Goal: Transaction & Acquisition: Purchase product/service

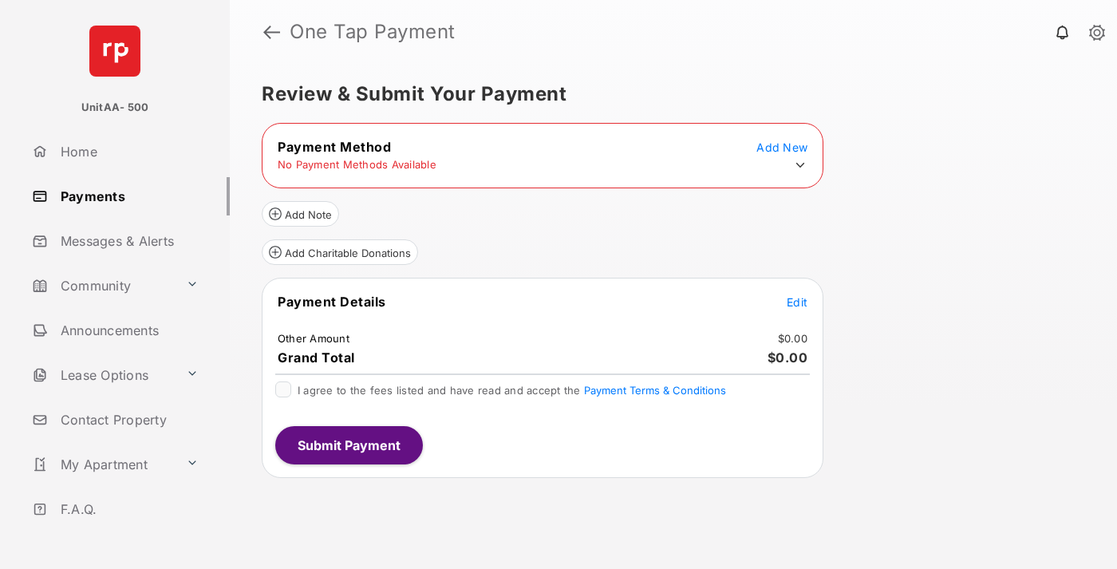
click at [800, 165] on icon at bounding box center [800, 165] width 14 height 14
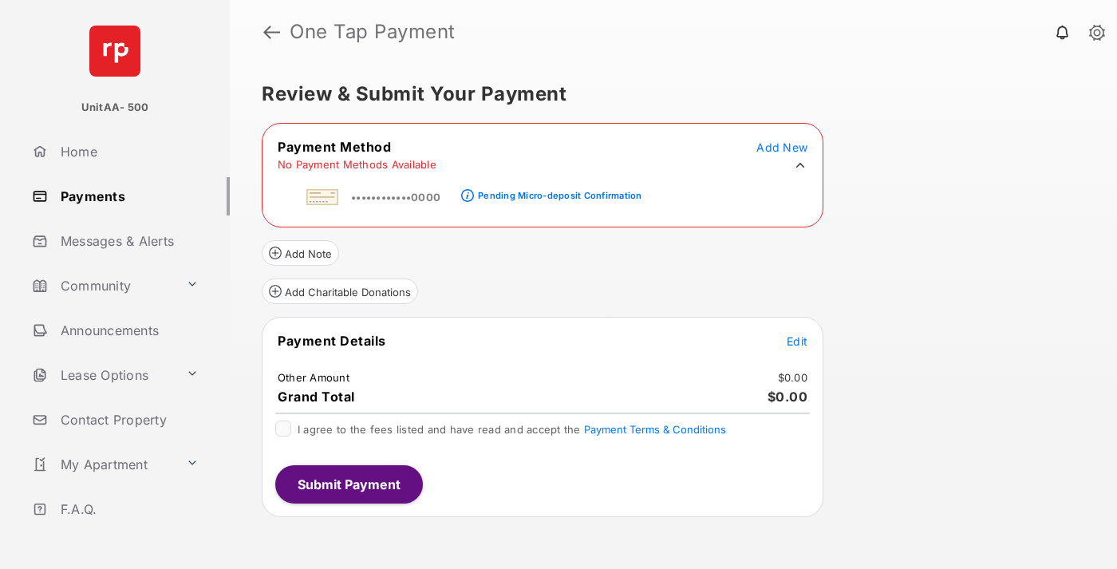
click at [557, 191] on div "Pending Micro-deposit Confirmation" at bounding box center [559, 195] width 163 height 11
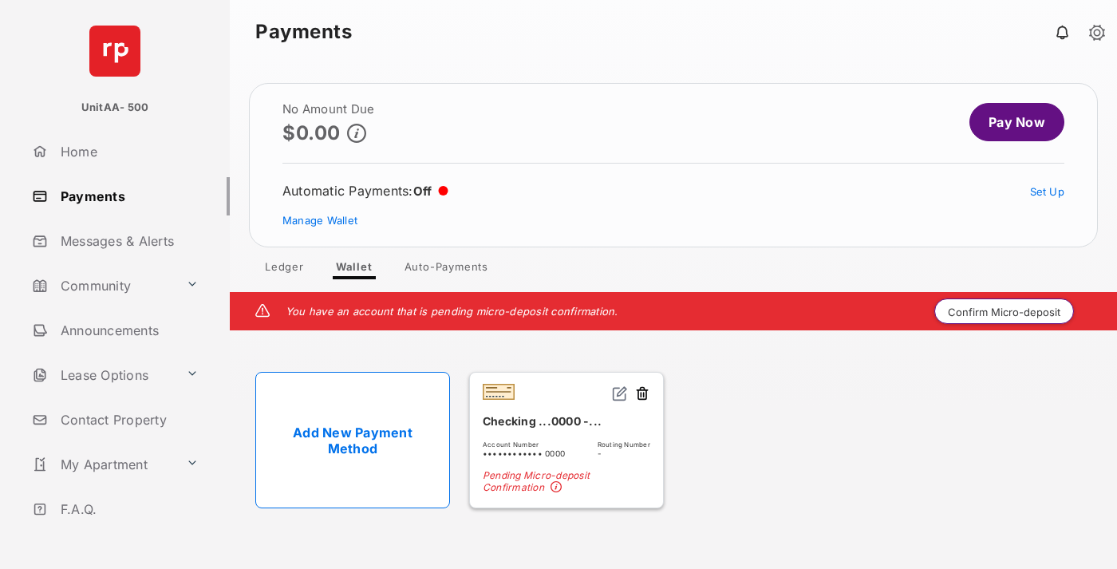
click at [1004, 311] on button "Confirm Micro-deposit" at bounding box center [1004, 311] width 140 height 26
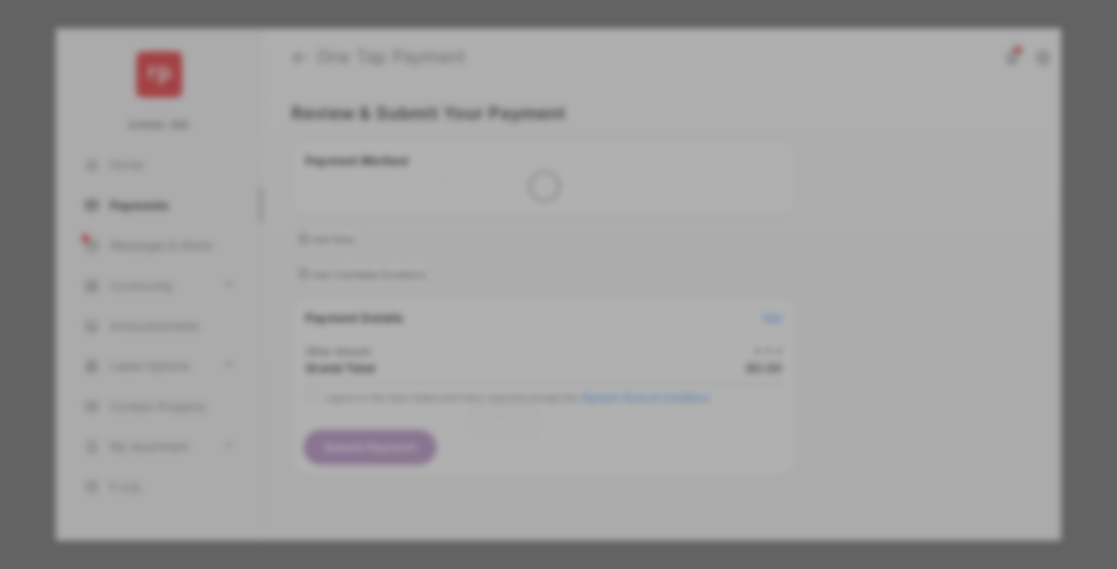
click at [529, 258] on div "Other Amount" at bounding box center [529, 269] width 258 height 27
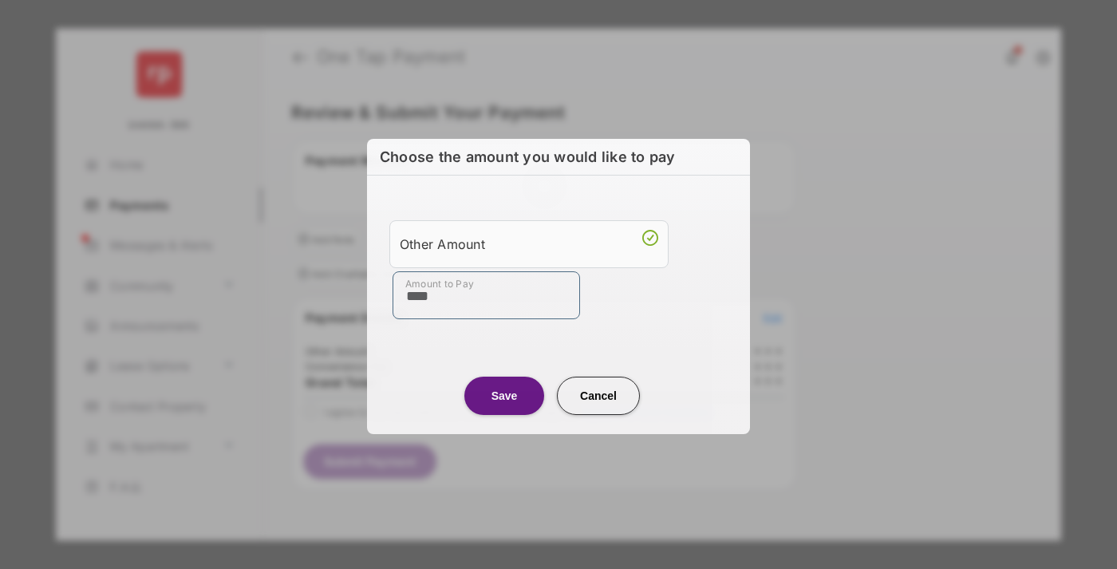
type input "****"
click at [504, 395] on button "Save" at bounding box center [504, 395] width 80 height 38
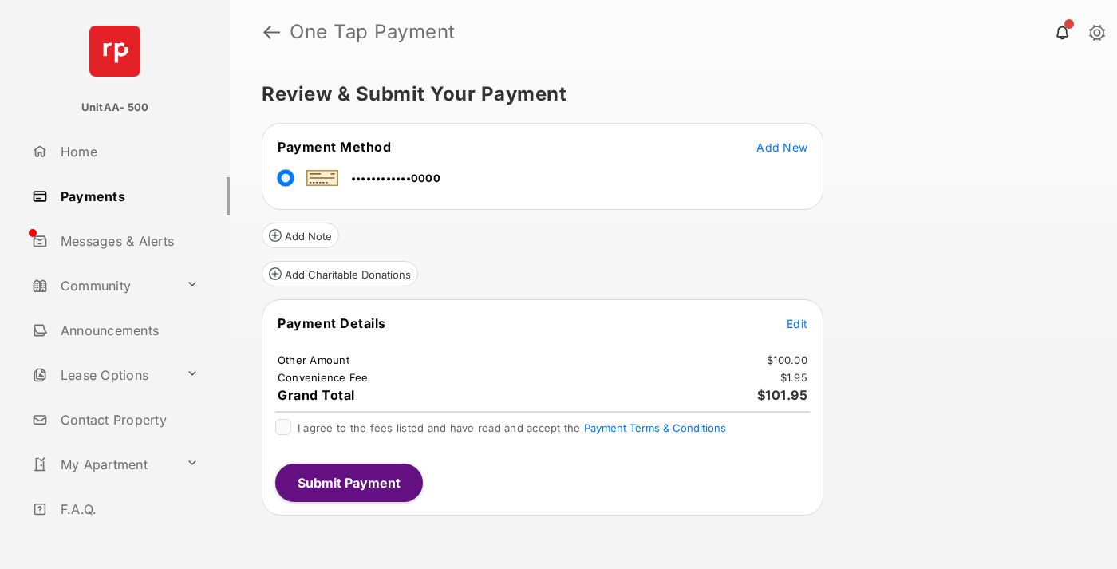
click at [797, 323] on span "Edit" at bounding box center [796, 324] width 21 height 14
click at [348, 482] on button "Submit Payment" at bounding box center [349, 482] width 148 height 38
